Goal: Task Accomplishment & Management: Manage account settings

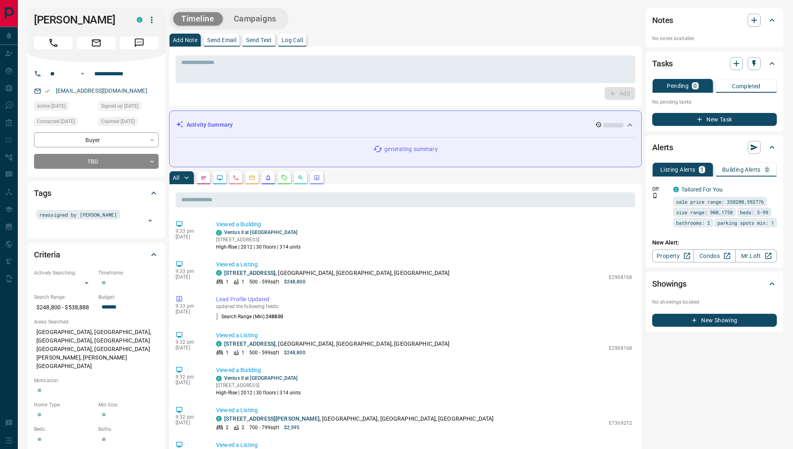
click at [154, 21] on icon "button" at bounding box center [152, 20] width 10 height 10
click at [144, 35] on li "Reassign Lead" at bounding box center [135, 36] width 48 height 12
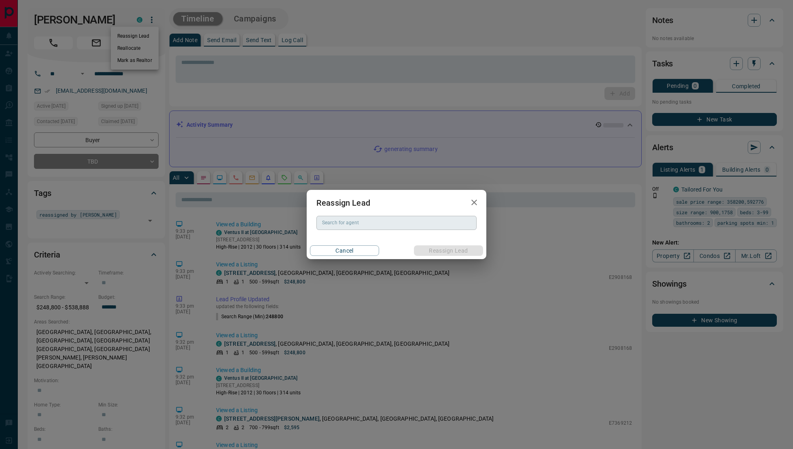
click at [372, 228] on div "Search for agent" at bounding box center [397, 223] width 160 height 14
click at [392, 241] on li "[PERSON_NAME]" at bounding box center [397, 239] width 160 height 12
type input "**********"
click at [457, 243] on div "Cancel Reassign Lead" at bounding box center [397, 250] width 180 height 17
click at [451, 248] on button "Reassign Lead" at bounding box center [448, 250] width 69 height 11
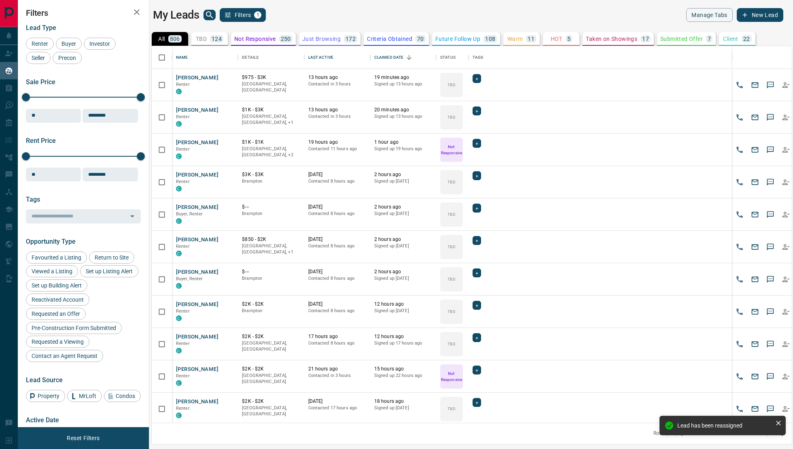
scroll to position [377, 640]
